Goal: Use online tool/utility: Utilize a website feature to perform a specific function

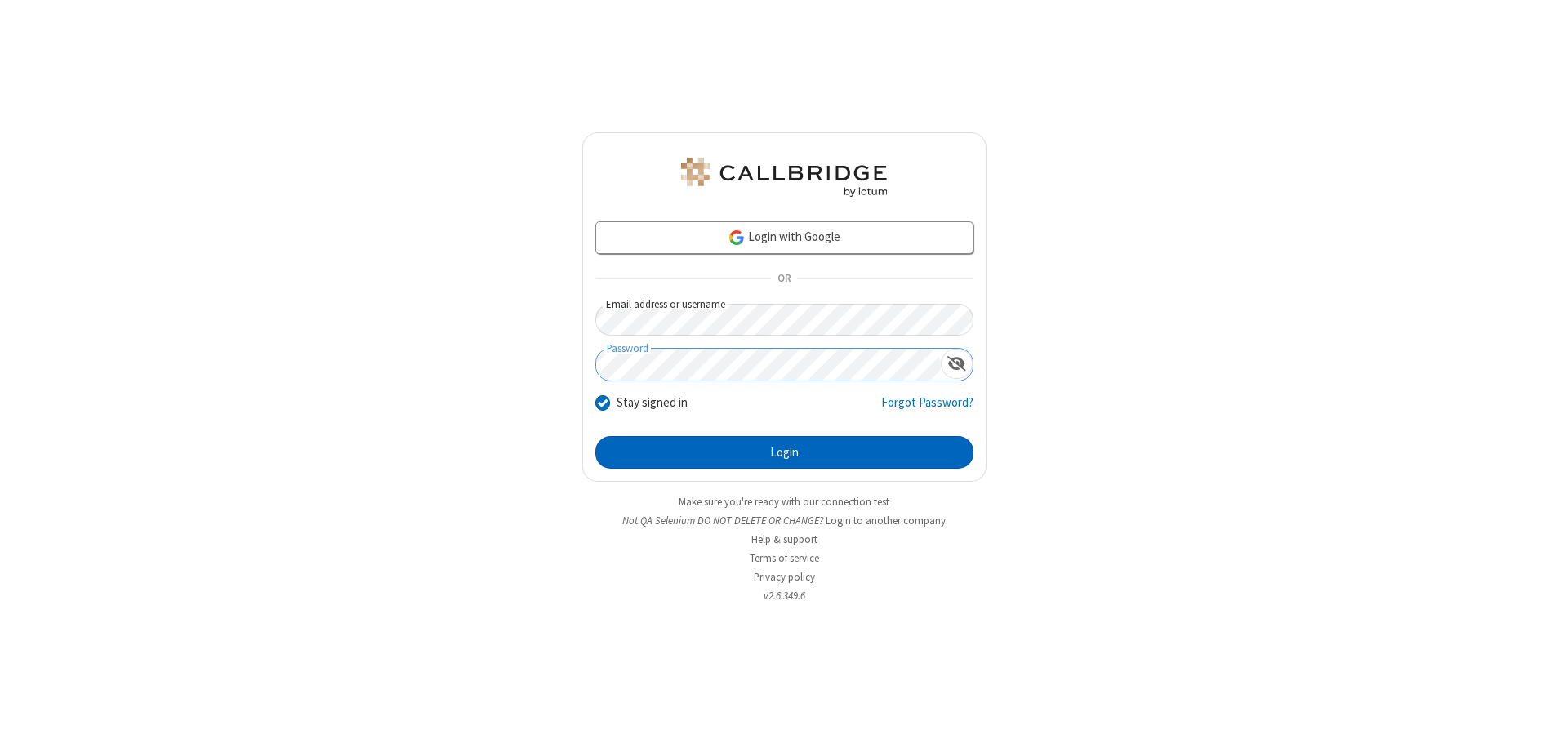
click at [784, 452] on button "Login" at bounding box center [784, 452] width 378 height 33
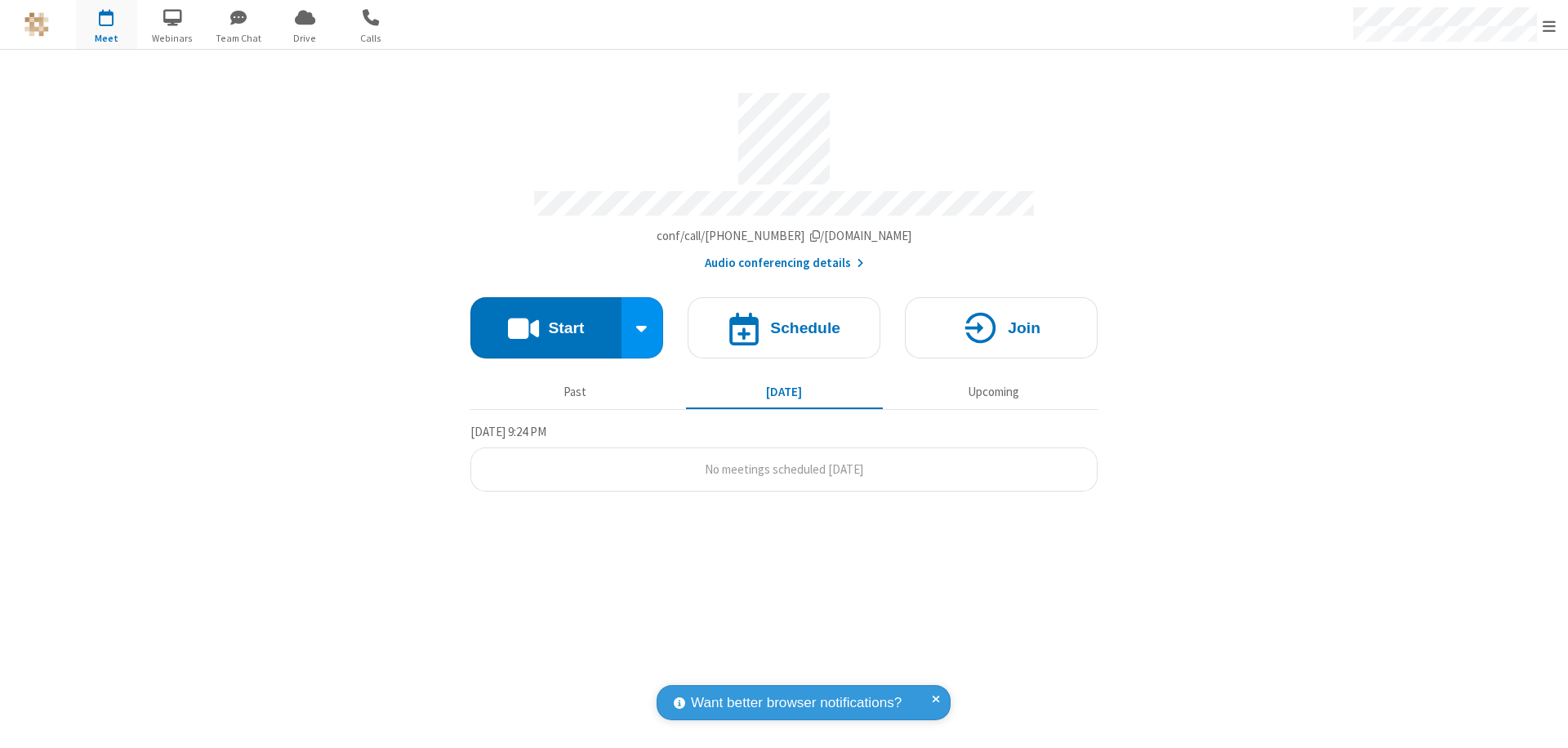
click at [546, 321] on button "Start" at bounding box center [546, 328] width 151 height 61
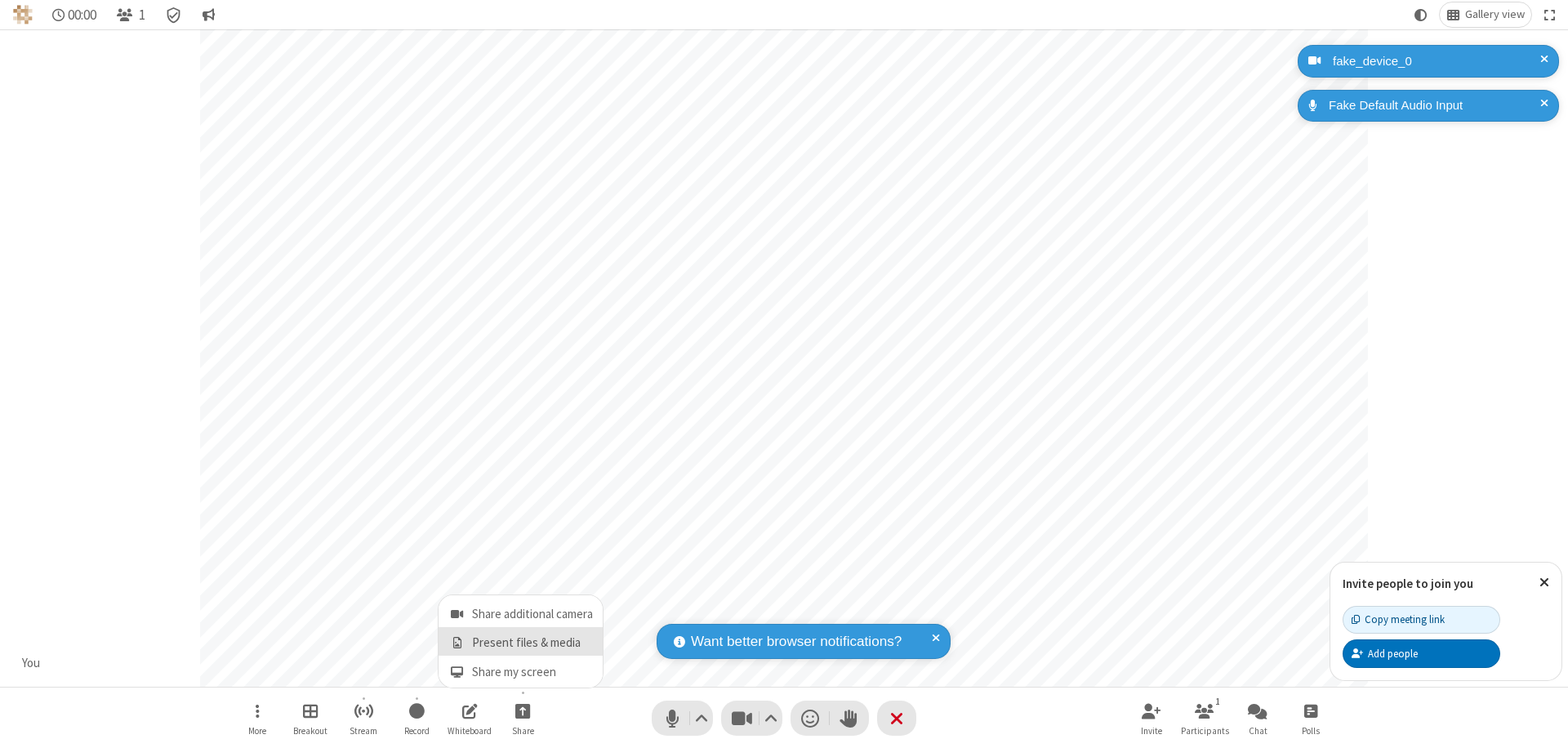
click at [457, 643] on span "Present files & media" at bounding box center [457, 644] width 19 height 14
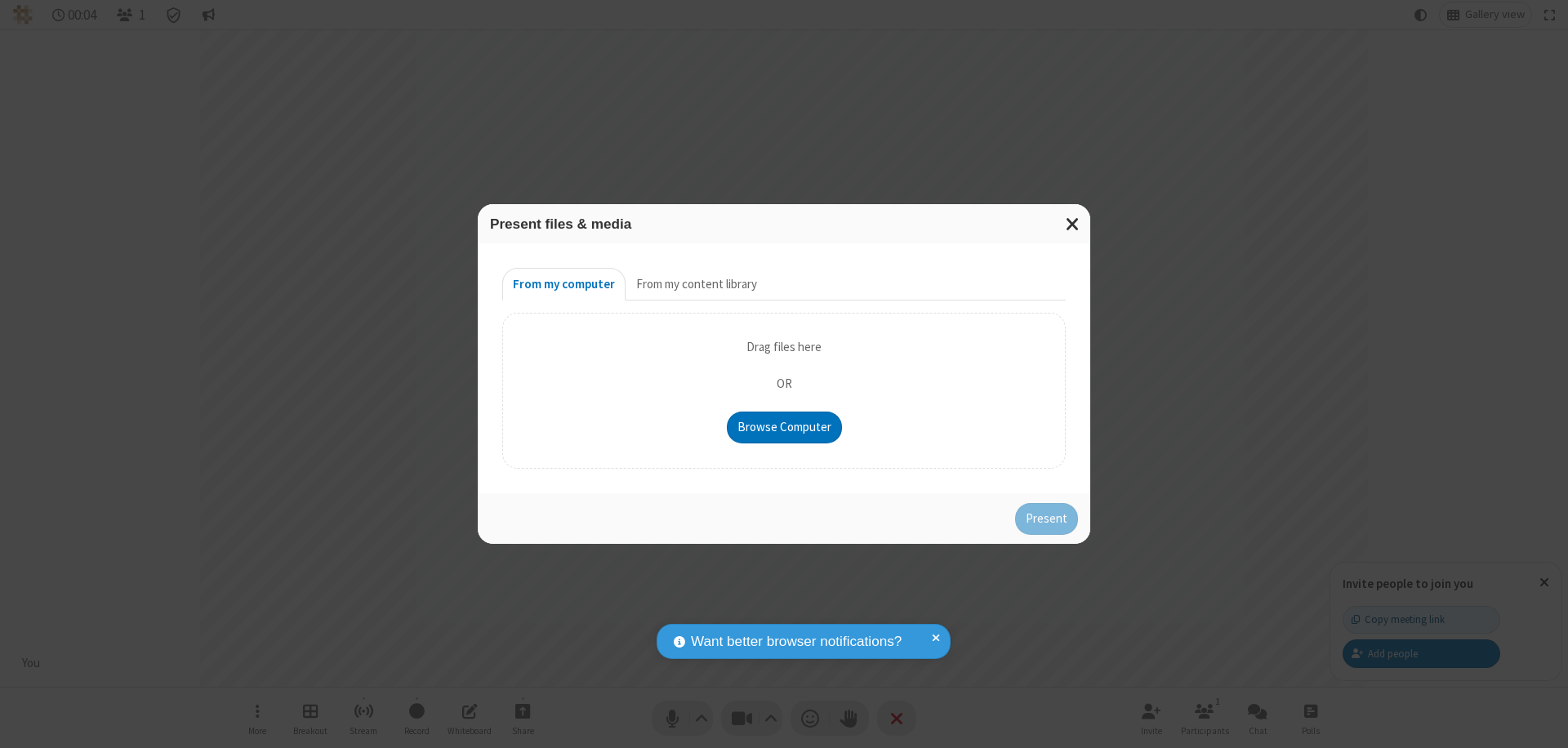
click at [695, 284] on button "From my content library" at bounding box center [697, 284] width 142 height 33
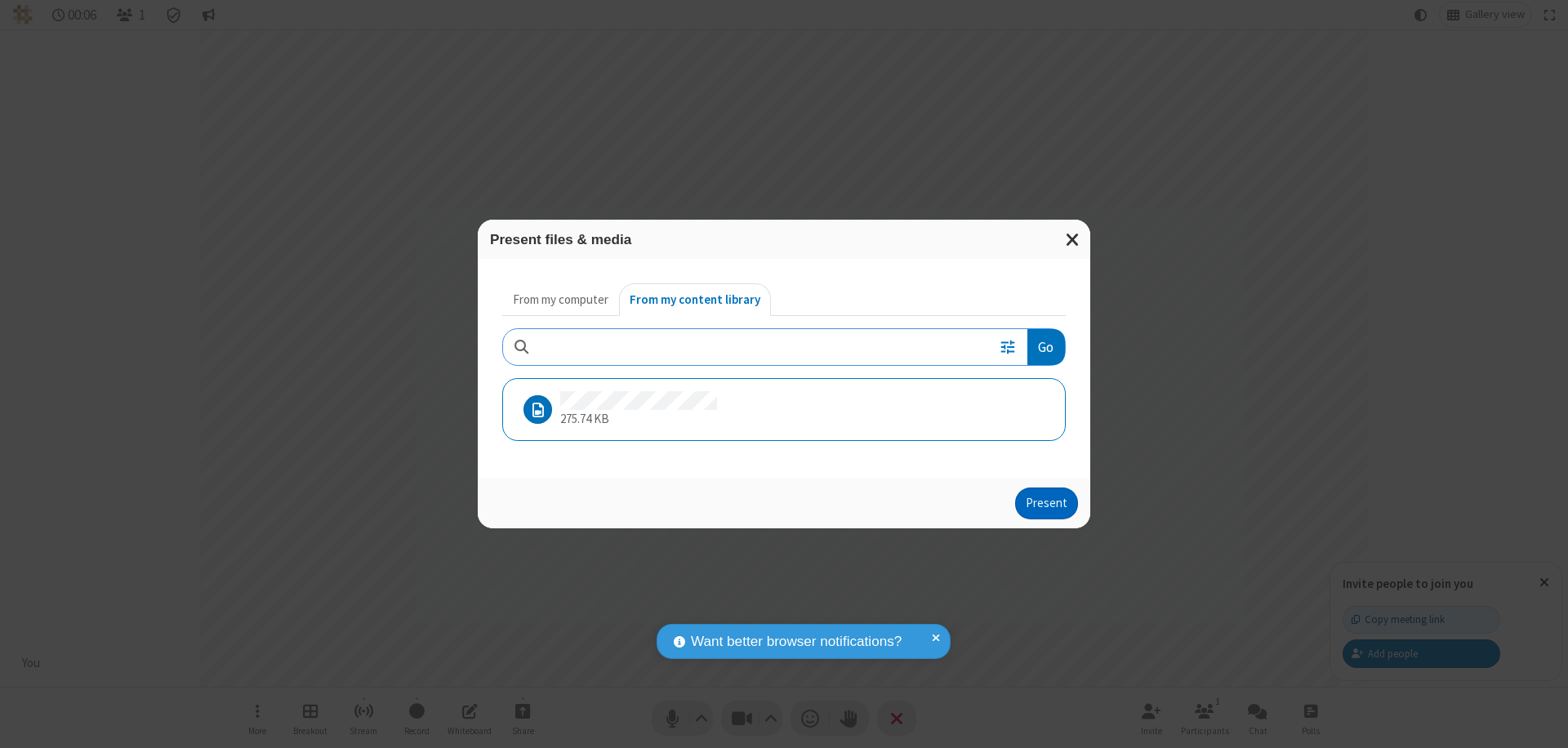
click at [1047, 503] on button "Present" at bounding box center [1046, 504] width 63 height 33
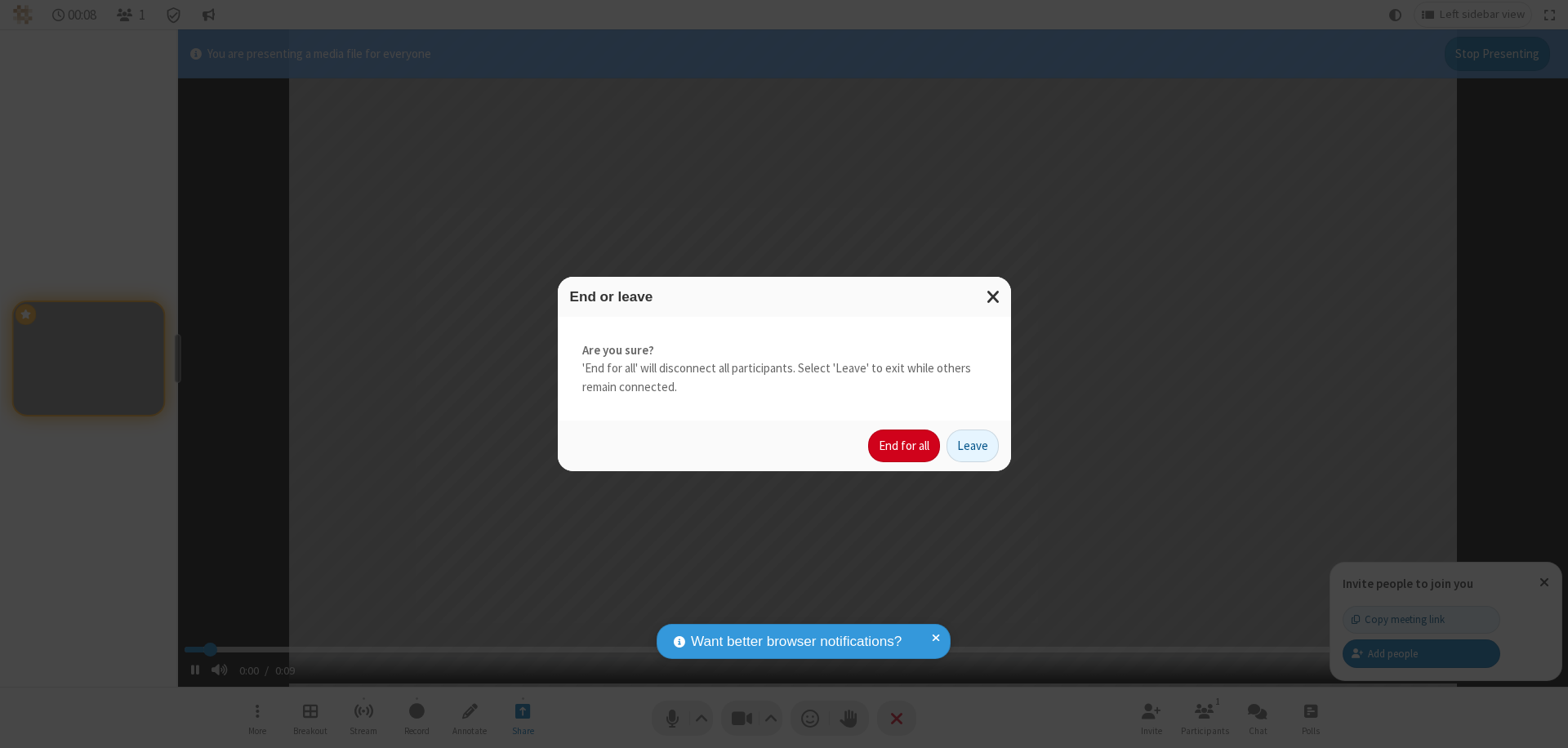
type input "1.139427"
click at [905, 446] on button "End for all" at bounding box center [903, 446] width 72 height 33
